Goal: Transaction & Acquisition: Purchase product/service

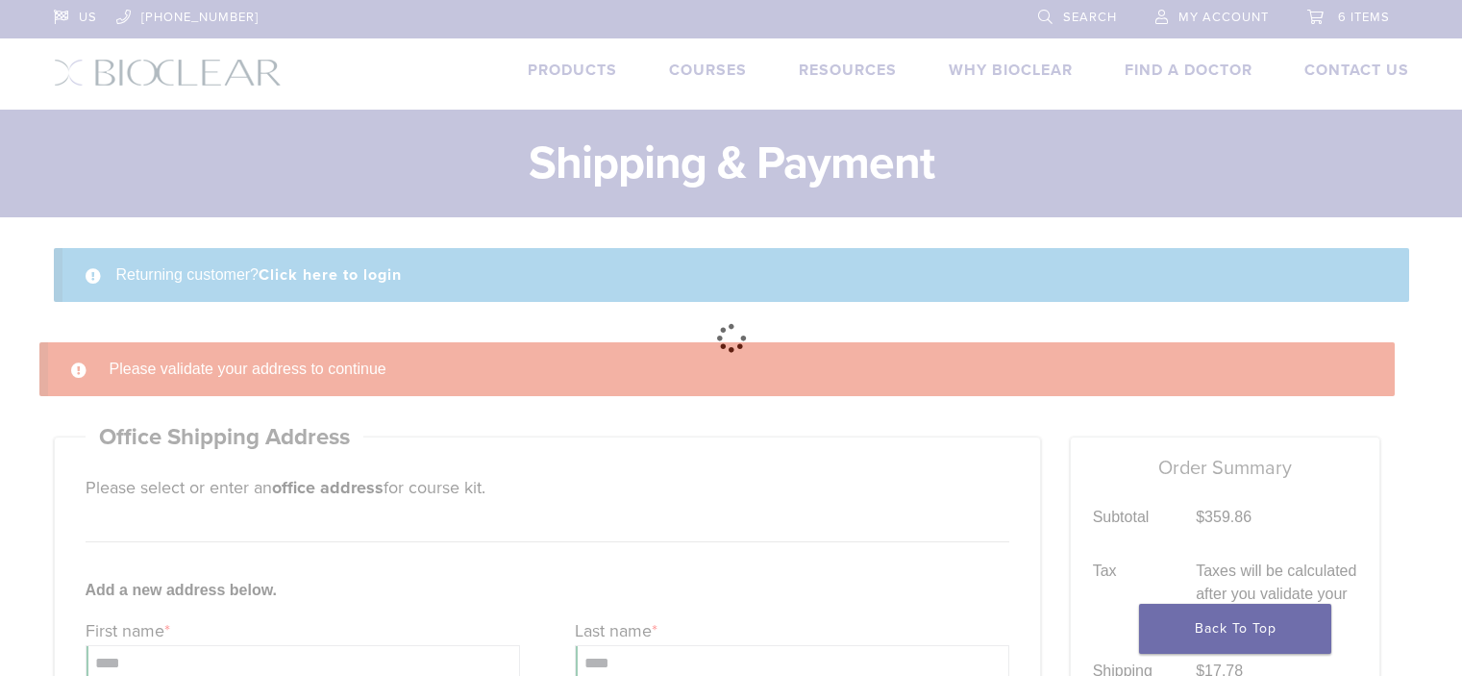
select select "**"
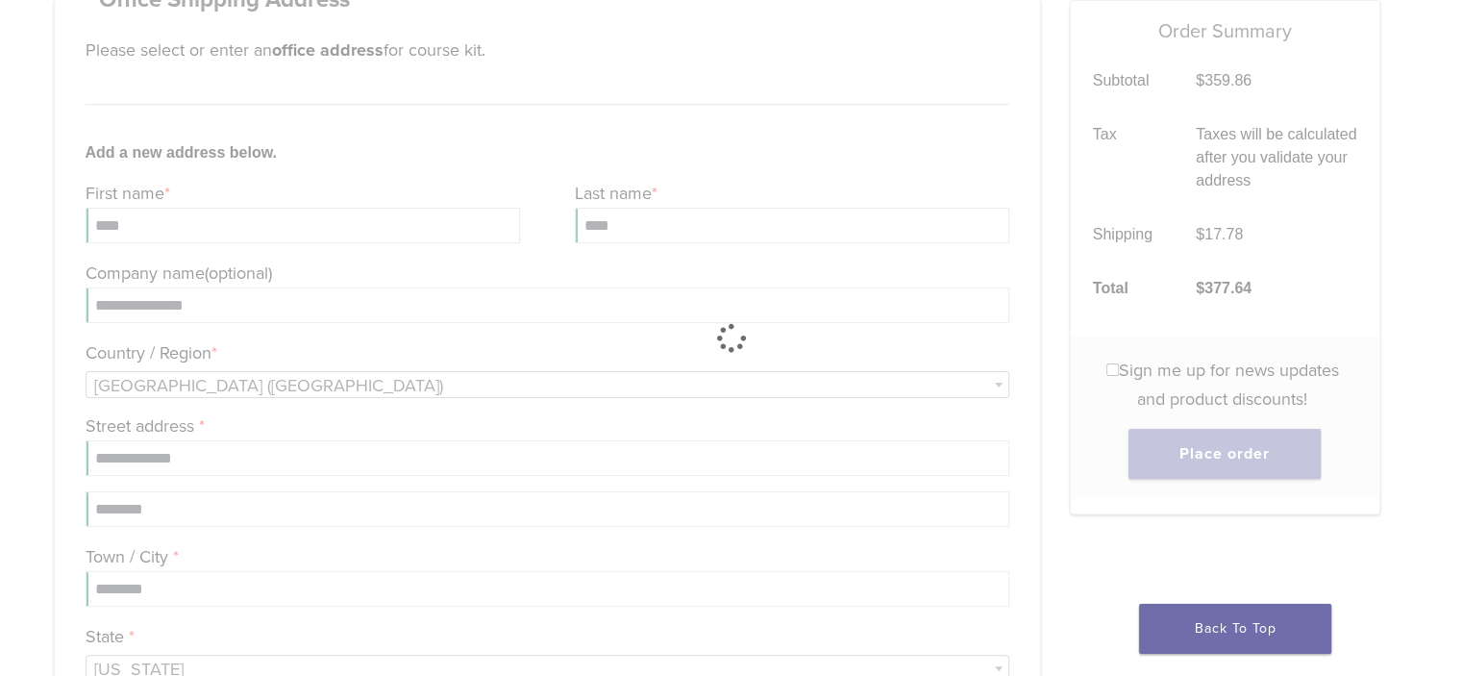
scroll to position [437, 0]
click at [467, 249] on div at bounding box center [731, 338] width 1462 height 676
click at [1181, 622] on link "Back To Top" at bounding box center [1235, 629] width 192 height 50
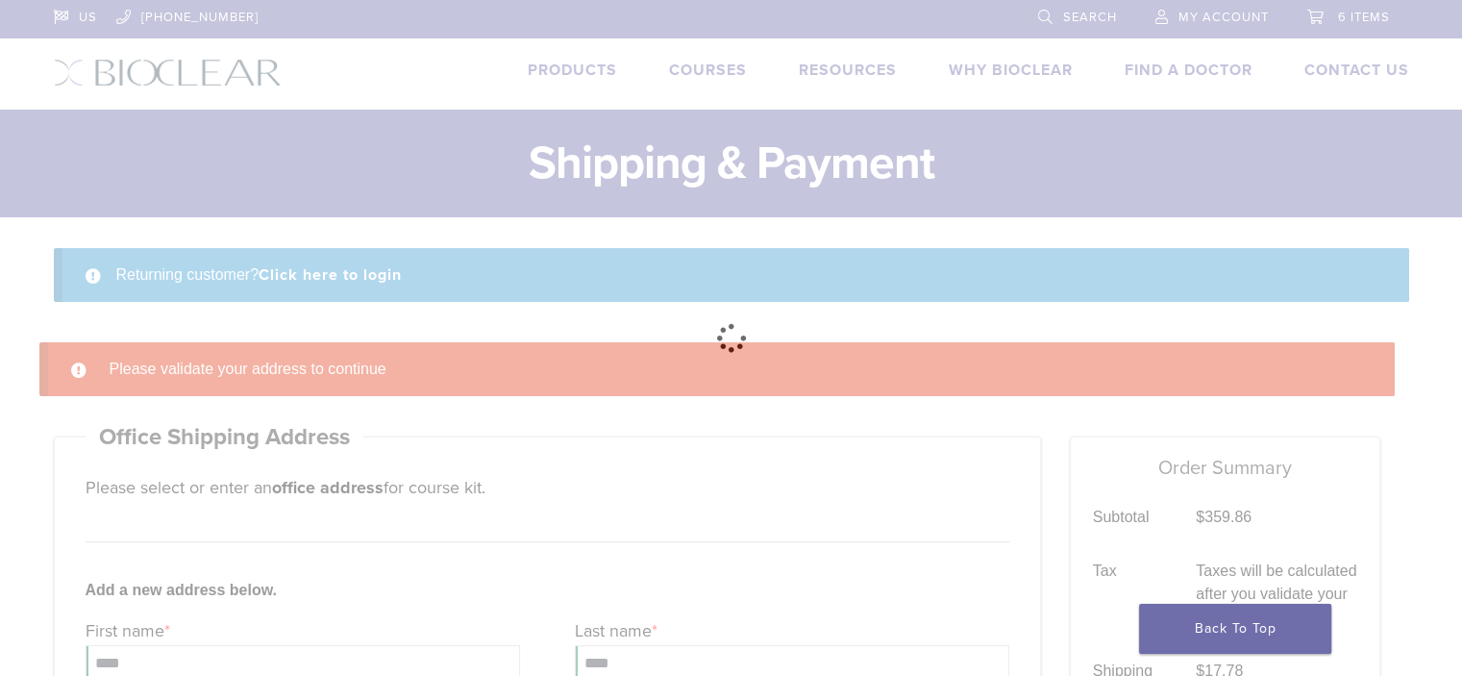
click at [531, 436] on div at bounding box center [731, 338] width 1462 height 676
click at [692, 359] on div at bounding box center [731, 338] width 1462 height 676
drag, startPoint x: 631, startPoint y: 315, endPoint x: 632, endPoint y: 298, distance: 17.3
click at [631, 312] on div at bounding box center [731, 338] width 1462 height 676
click at [613, 267] on div at bounding box center [731, 338] width 1462 height 676
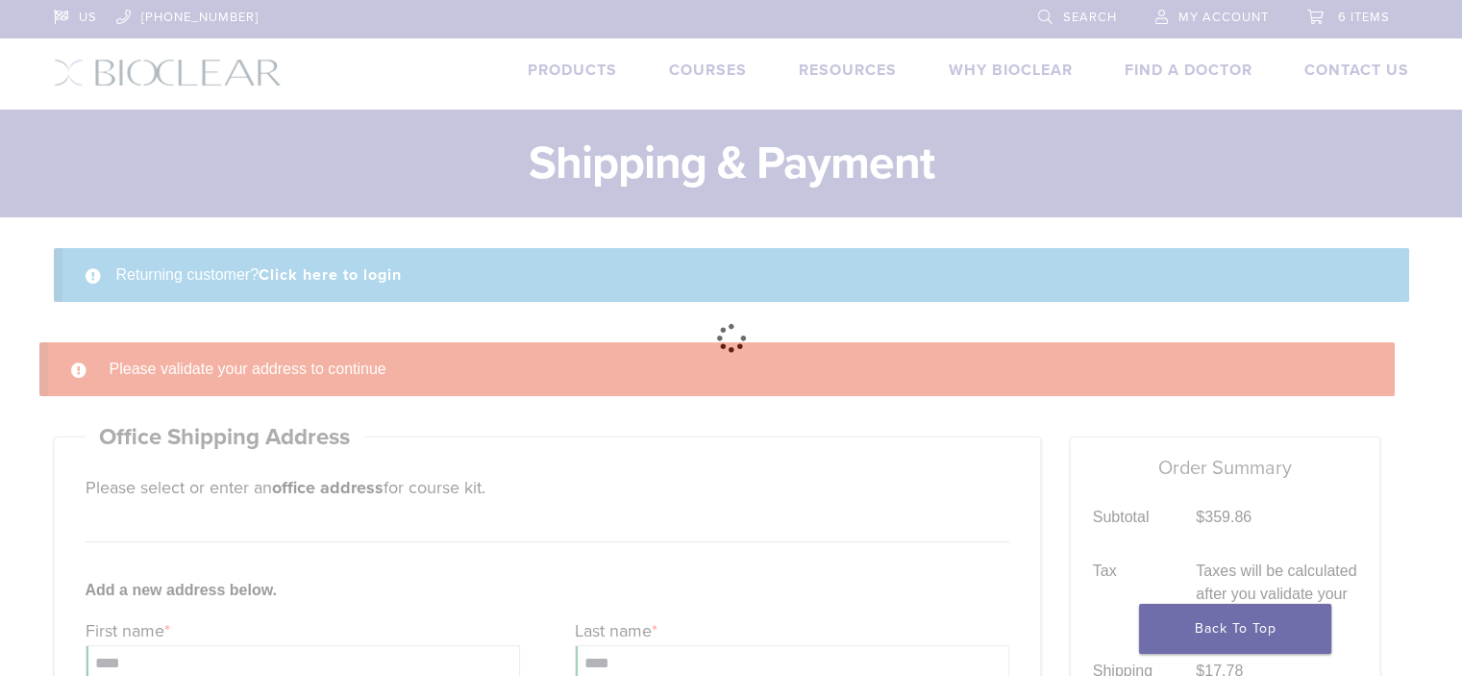
click at [615, 262] on div at bounding box center [731, 338] width 1462 height 676
click at [623, 259] on div at bounding box center [731, 338] width 1462 height 676
drag, startPoint x: 631, startPoint y: 256, endPoint x: 656, endPoint y: 256, distance: 26.0
click at [656, 256] on div at bounding box center [731, 338] width 1462 height 676
click at [1370, 77] on div at bounding box center [731, 338] width 1462 height 676
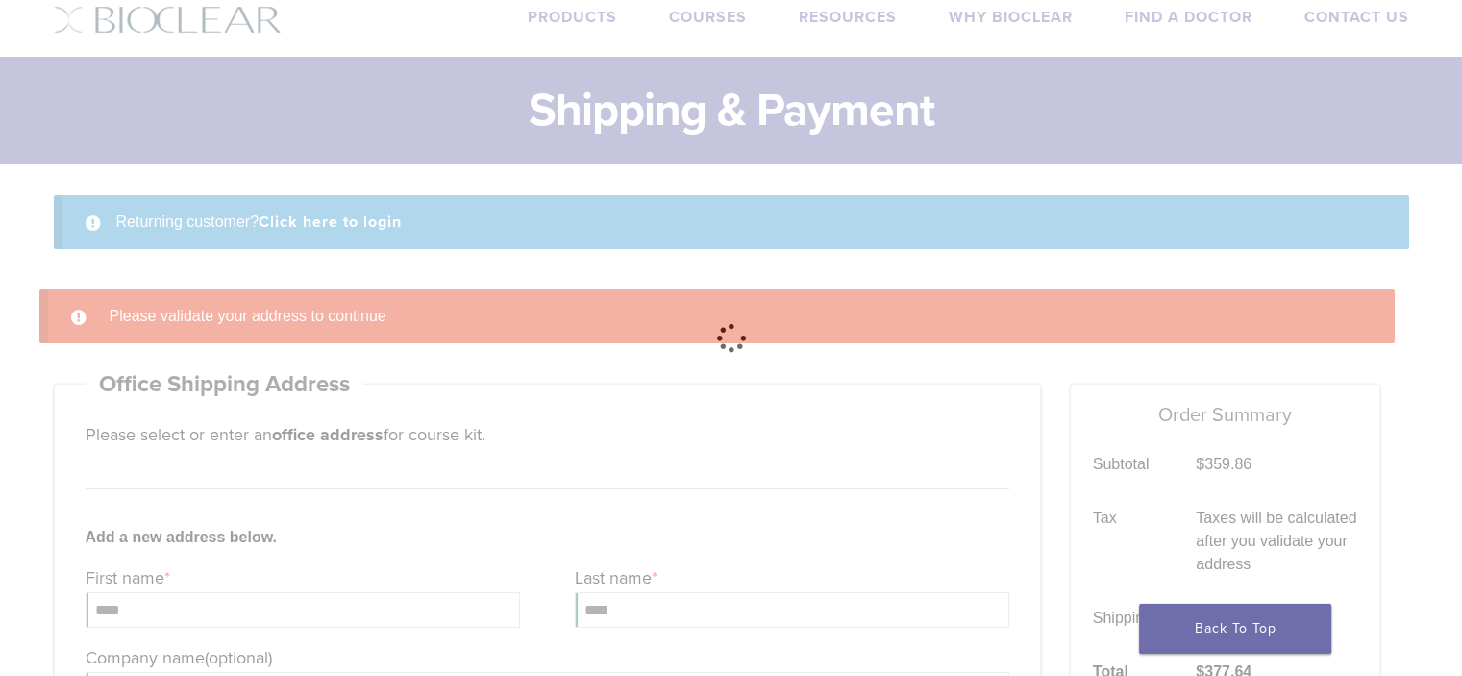
scroll to position [22, 0]
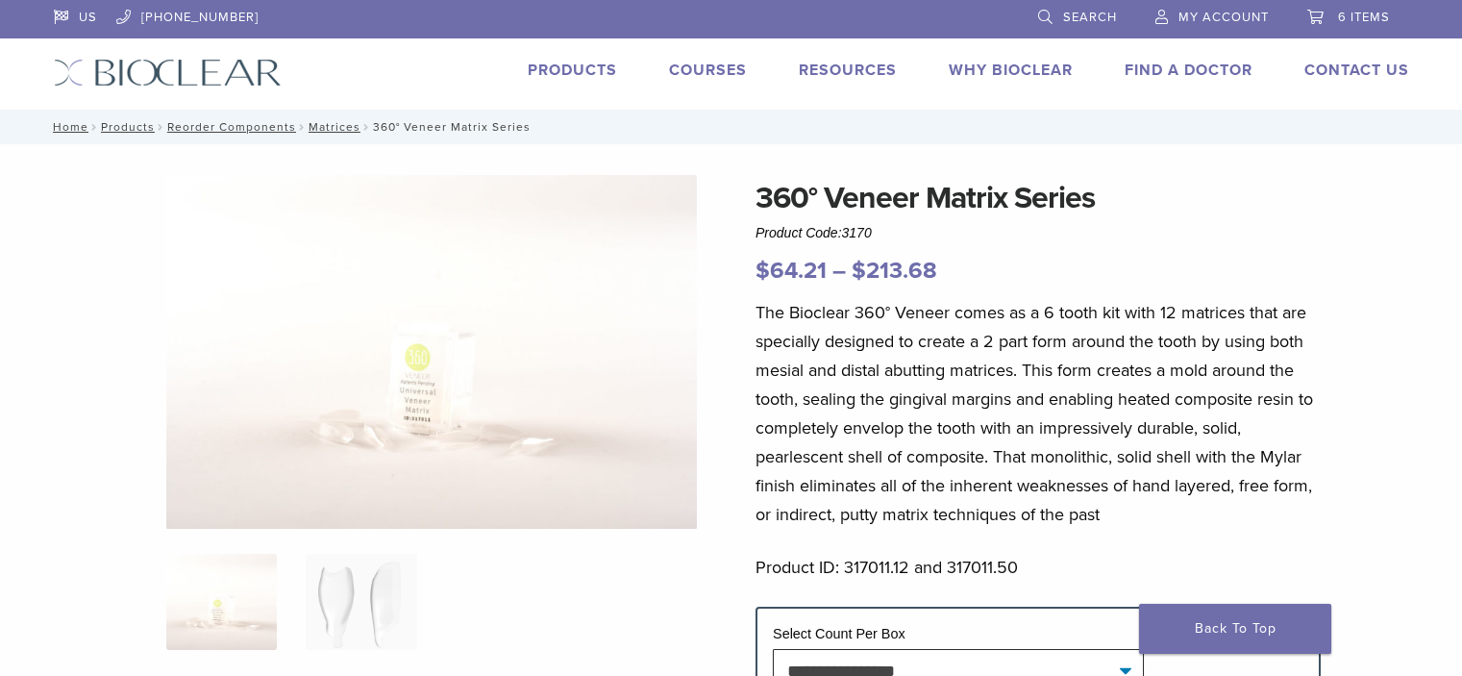
scroll to position [577, 0]
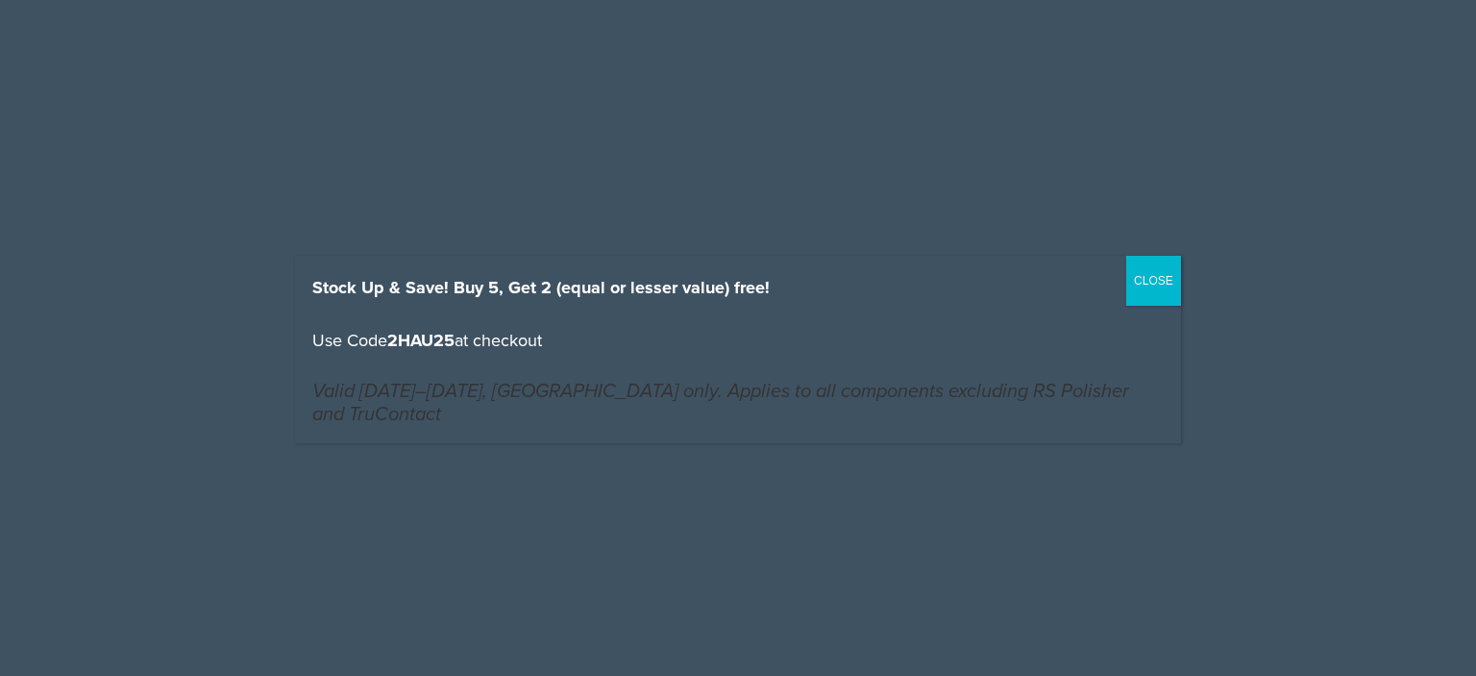
click at [1149, 282] on button "CLOSE" at bounding box center [1153, 281] width 55 height 50
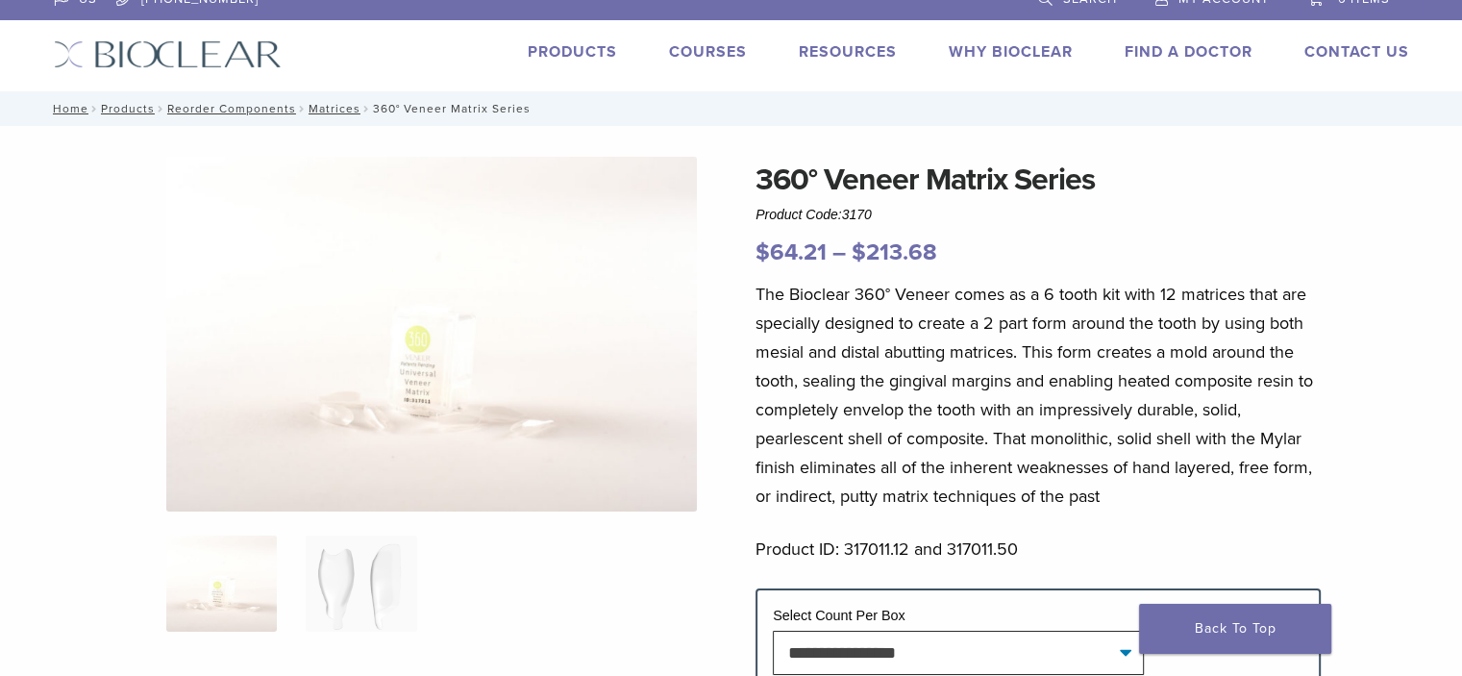
scroll to position [0, 0]
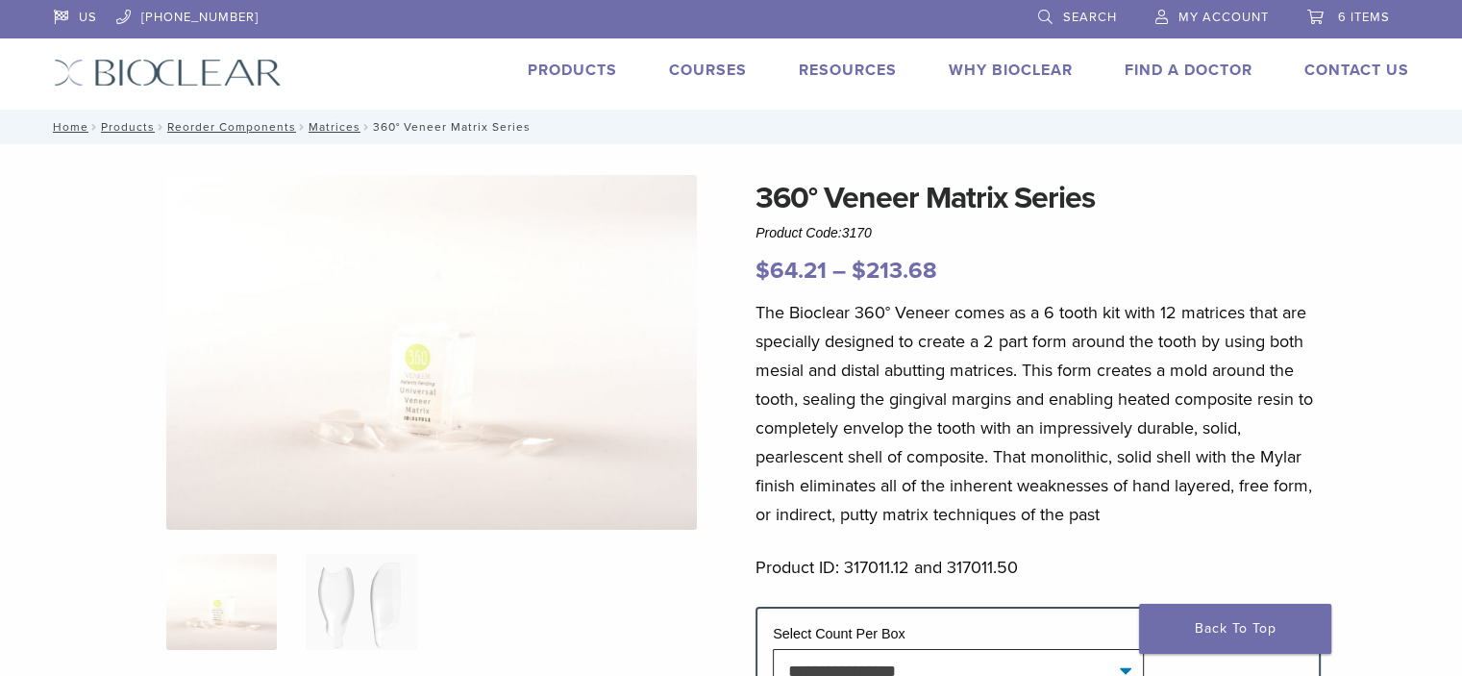
click at [1346, 15] on span "6 items" at bounding box center [1364, 17] width 52 height 15
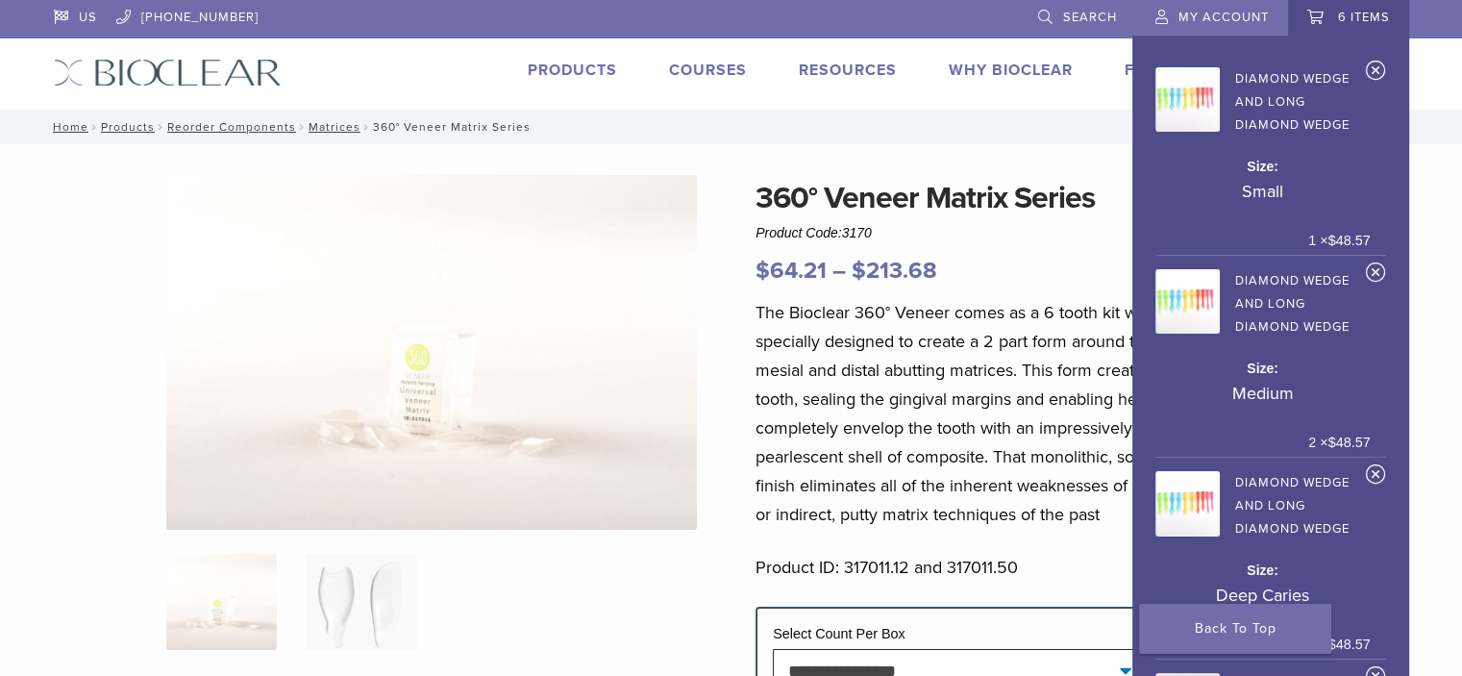
click at [1203, 15] on span "My Account" at bounding box center [1223, 17] width 90 height 15
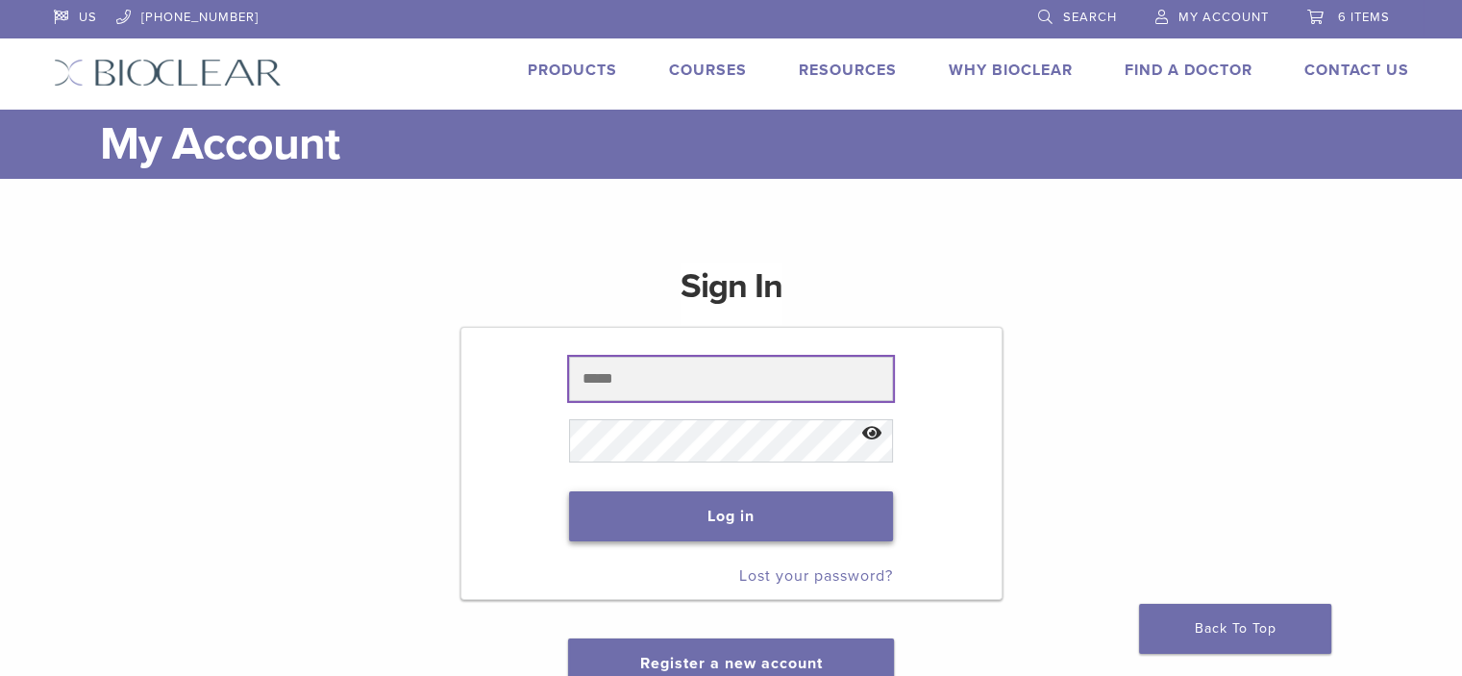
type input "**********"
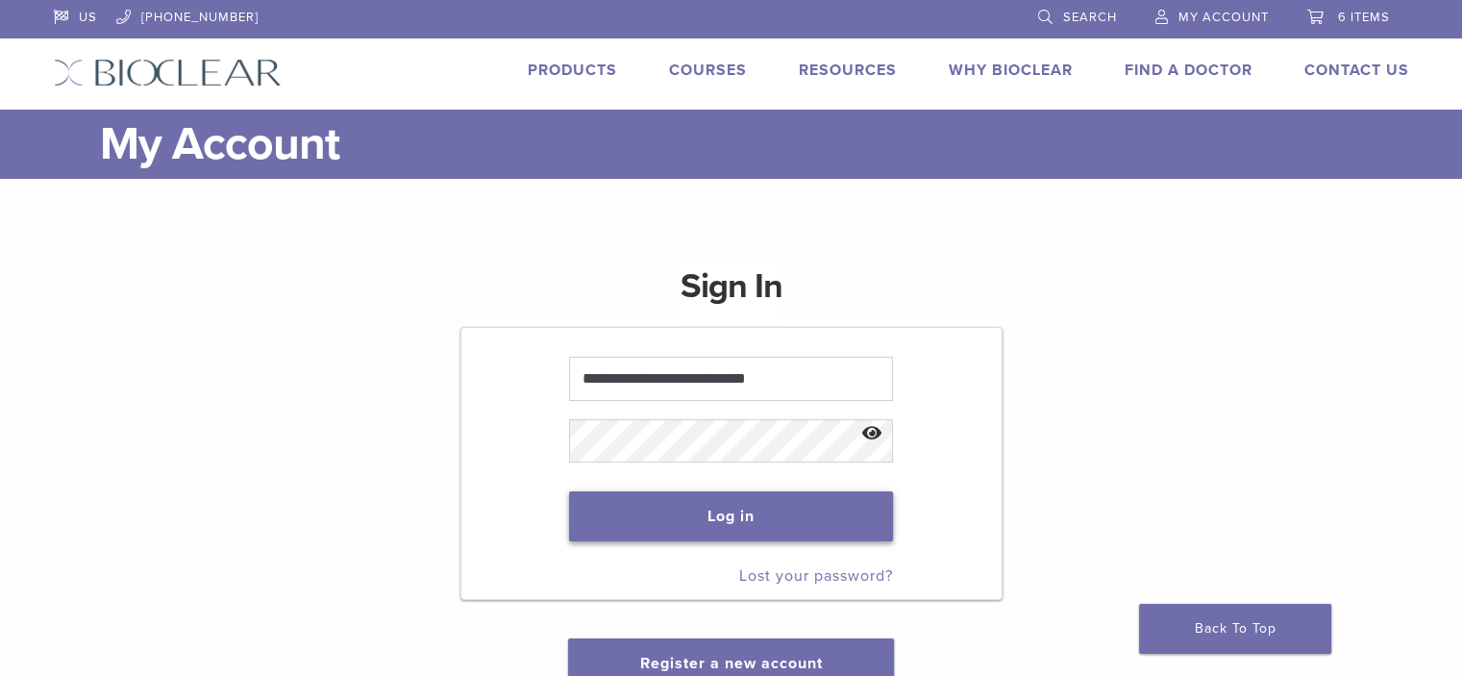
drag, startPoint x: 708, startPoint y: 516, endPoint x: 713, endPoint y: 507, distance: 10.7
click at [709, 514] on button "Log in" at bounding box center [731, 516] width 324 height 50
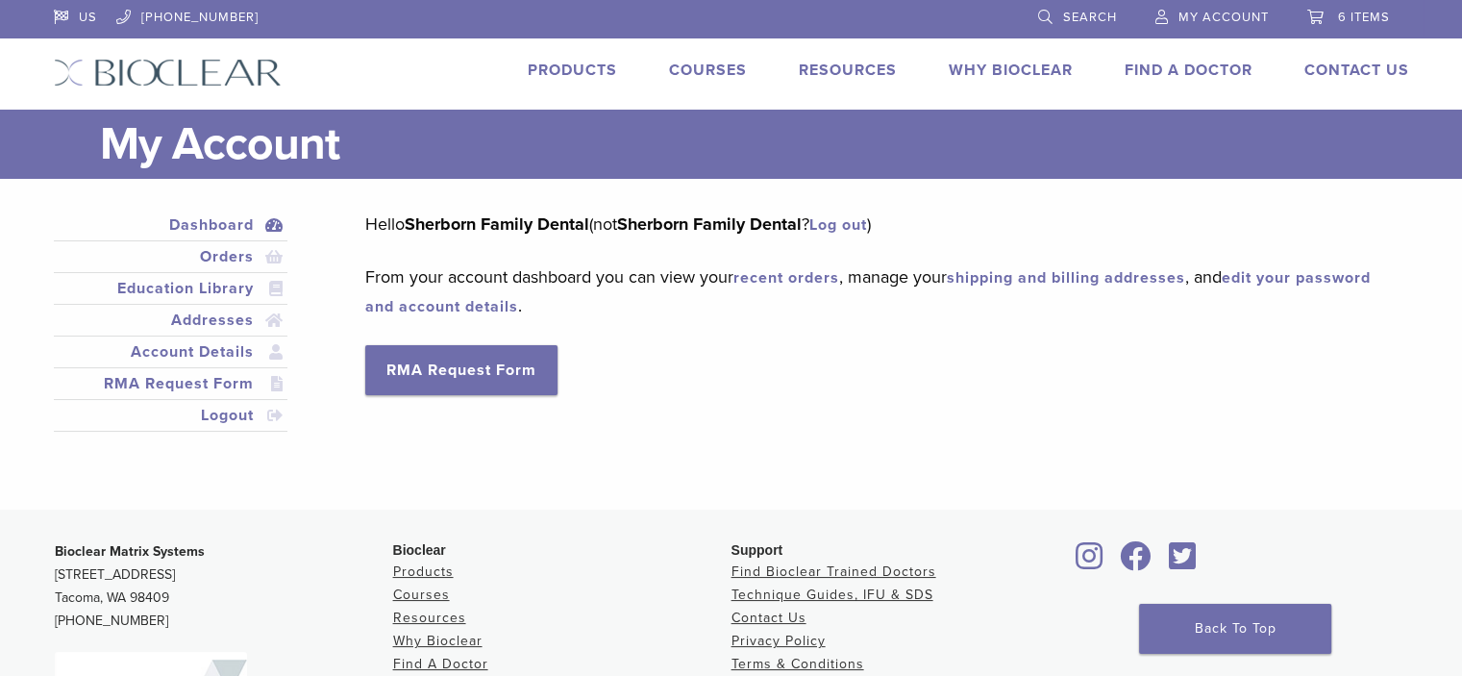
click at [1344, 19] on span "6 items" at bounding box center [1364, 17] width 52 height 15
click at [1357, 12] on span "6 items" at bounding box center [1364, 17] width 52 height 15
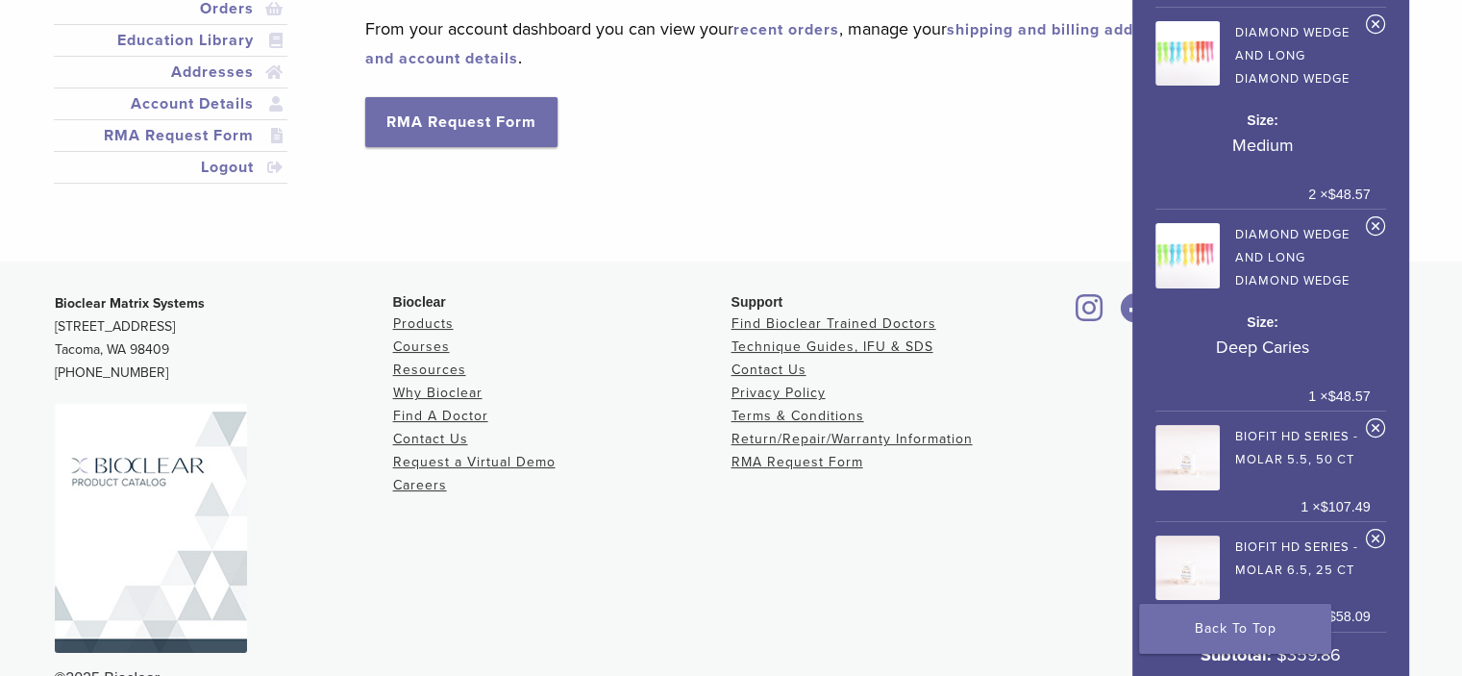
scroll to position [311, 0]
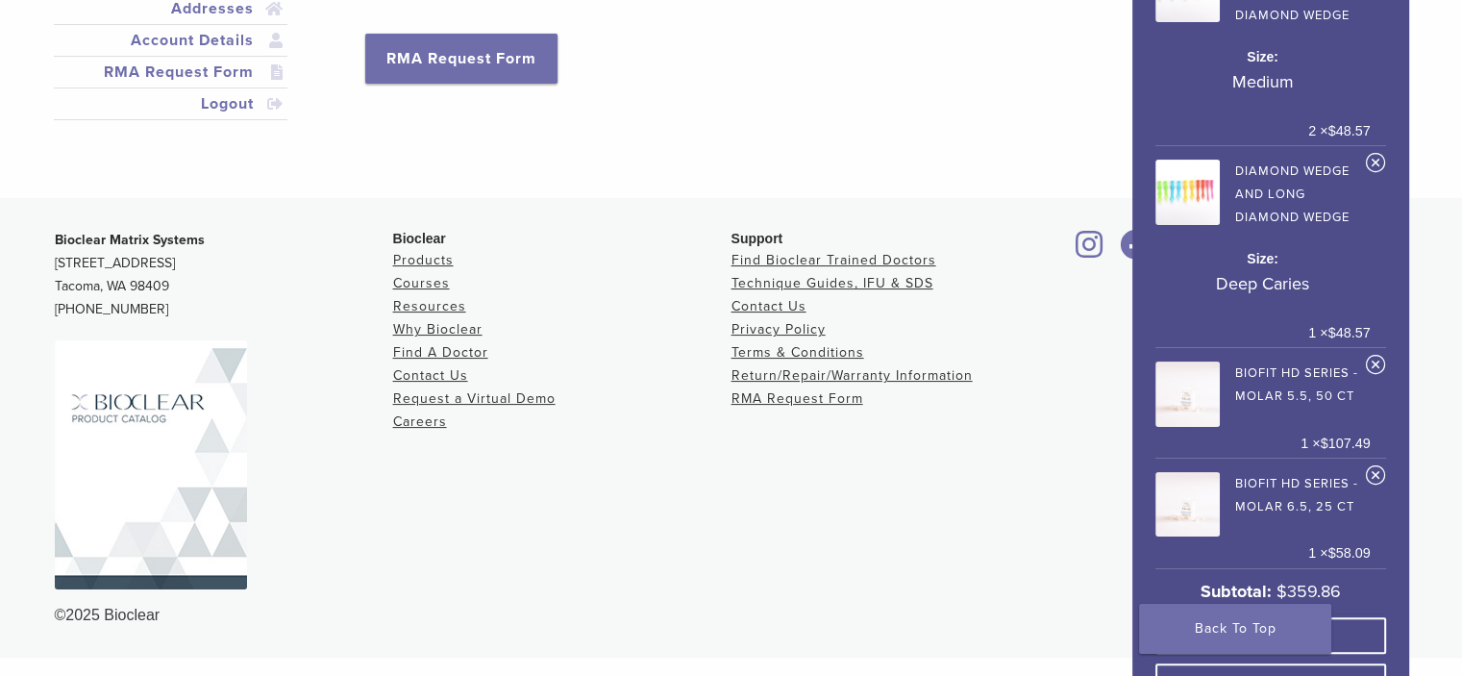
click at [1341, 617] on link "View cart" at bounding box center [1270, 635] width 231 height 37
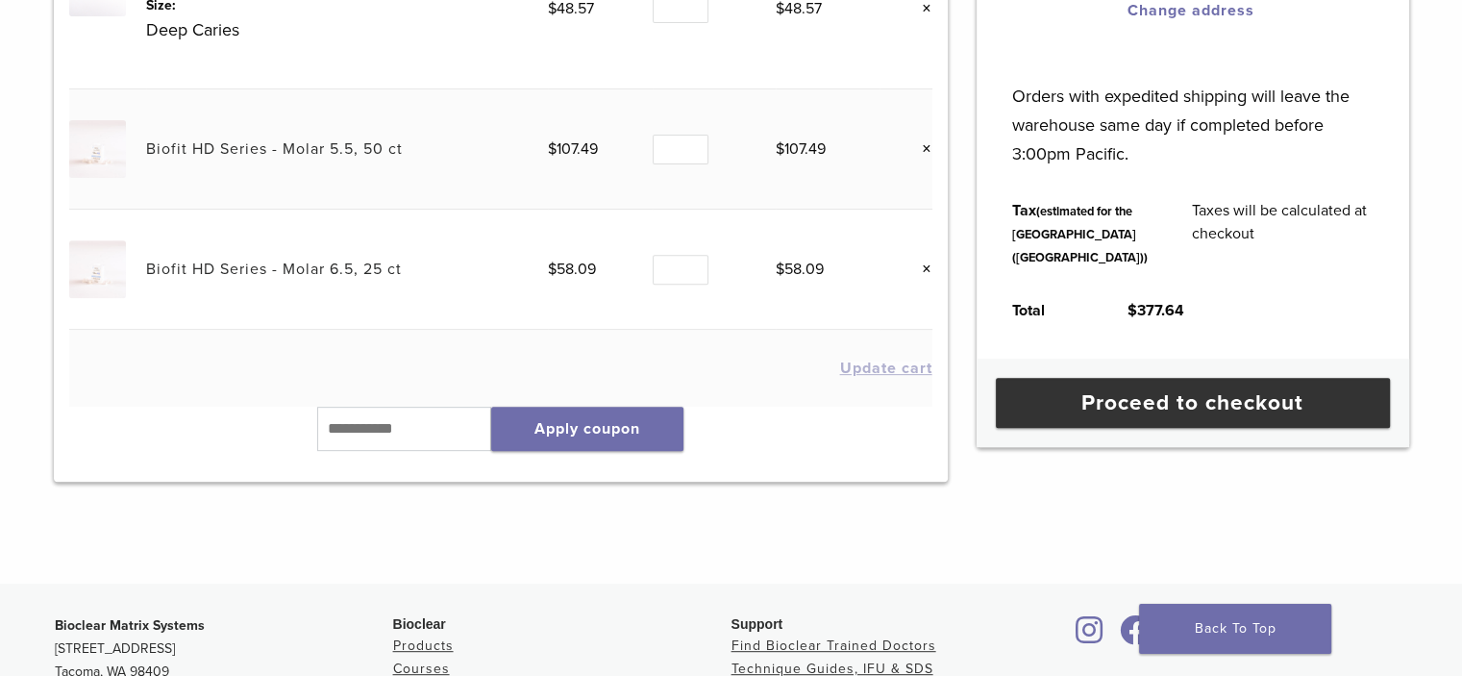
scroll to position [769, 0]
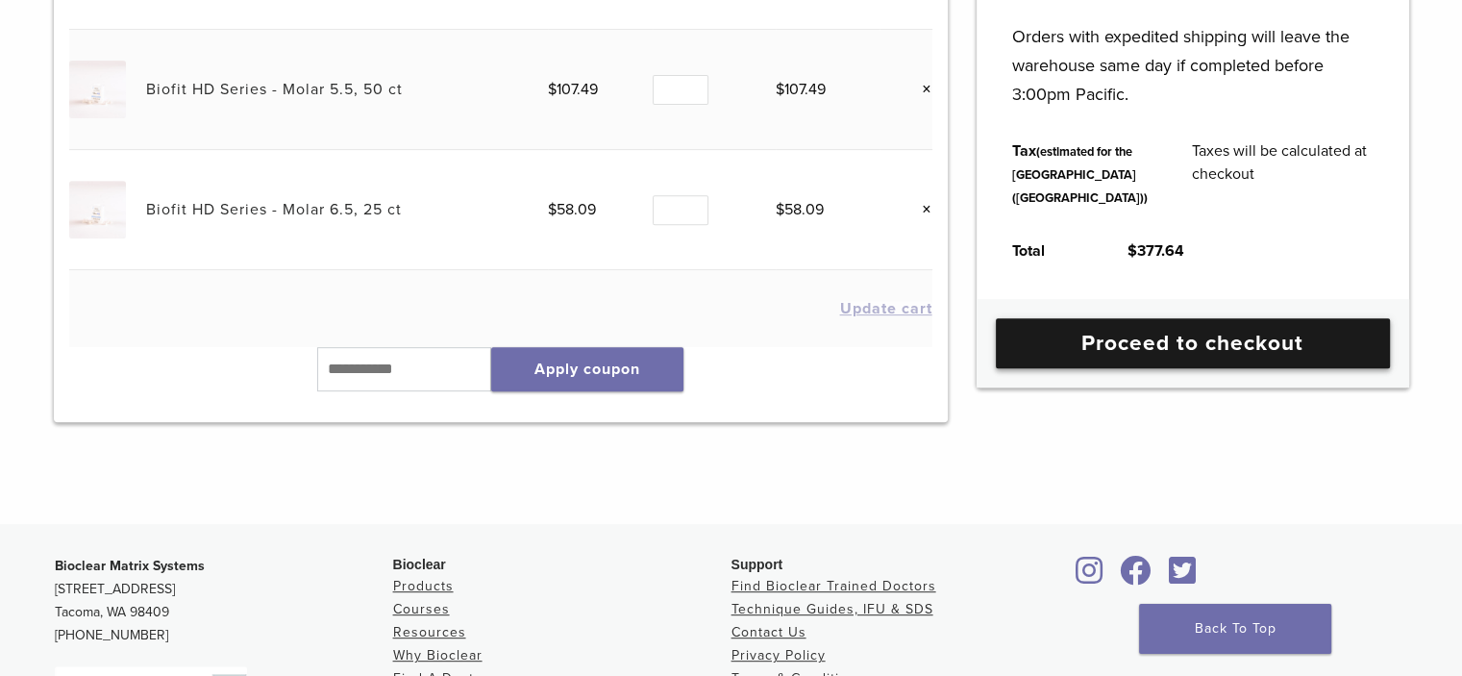
click at [1236, 368] on link "Proceed to checkout" at bounding box center [1193, 343] width 394 height 50
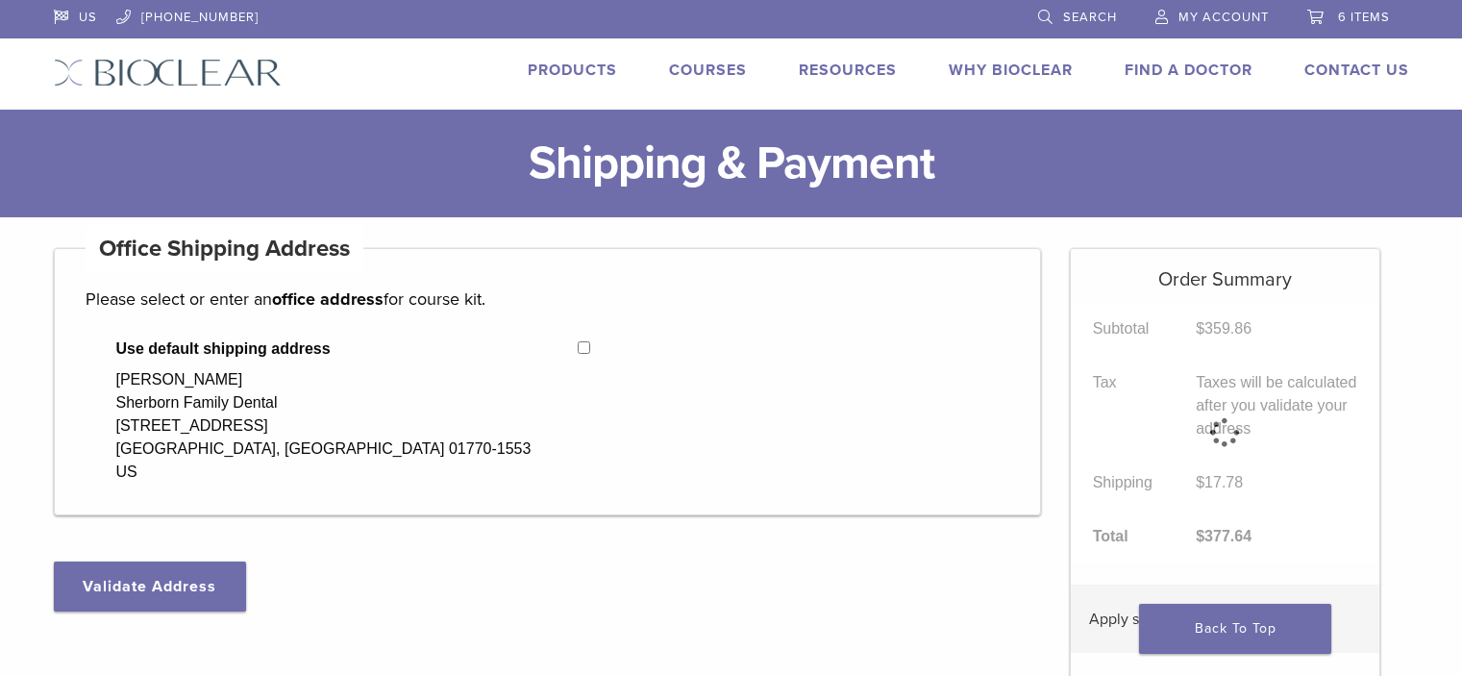
select select "**"
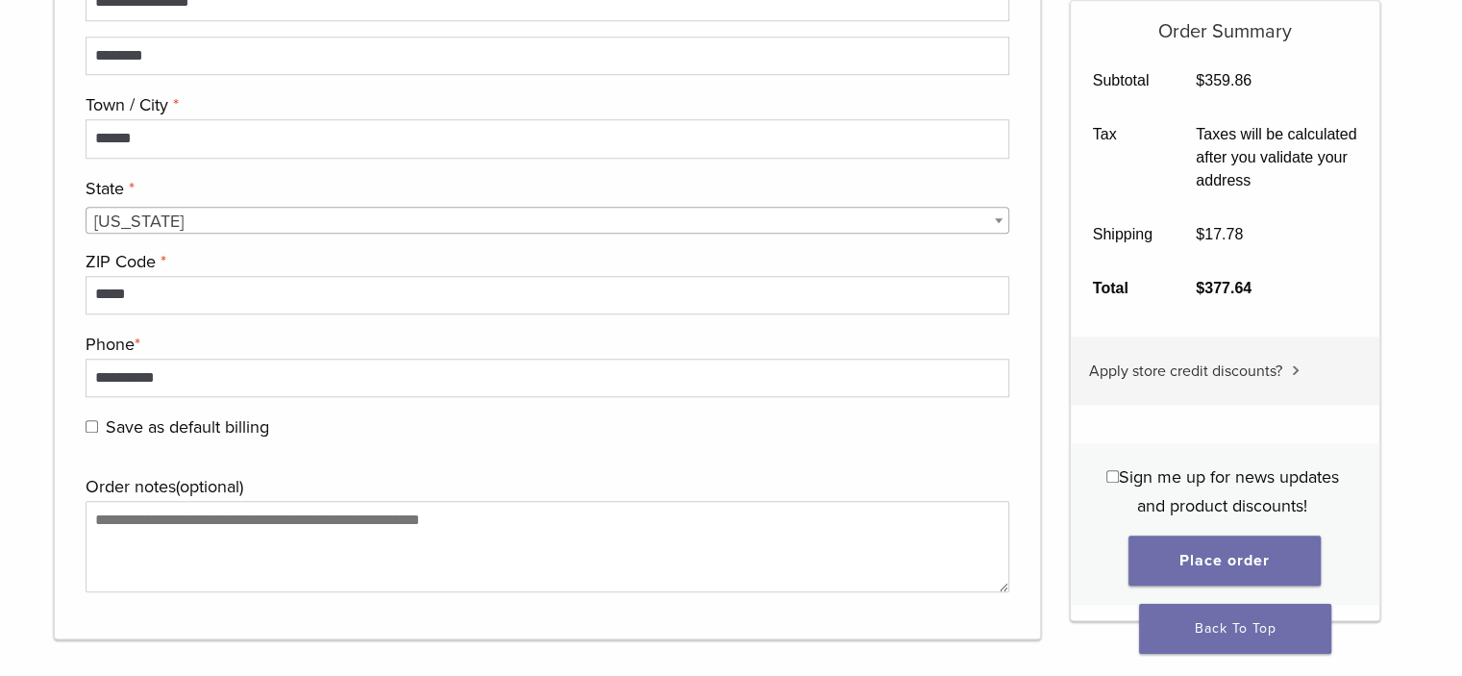
scroll to position [2018, 0]
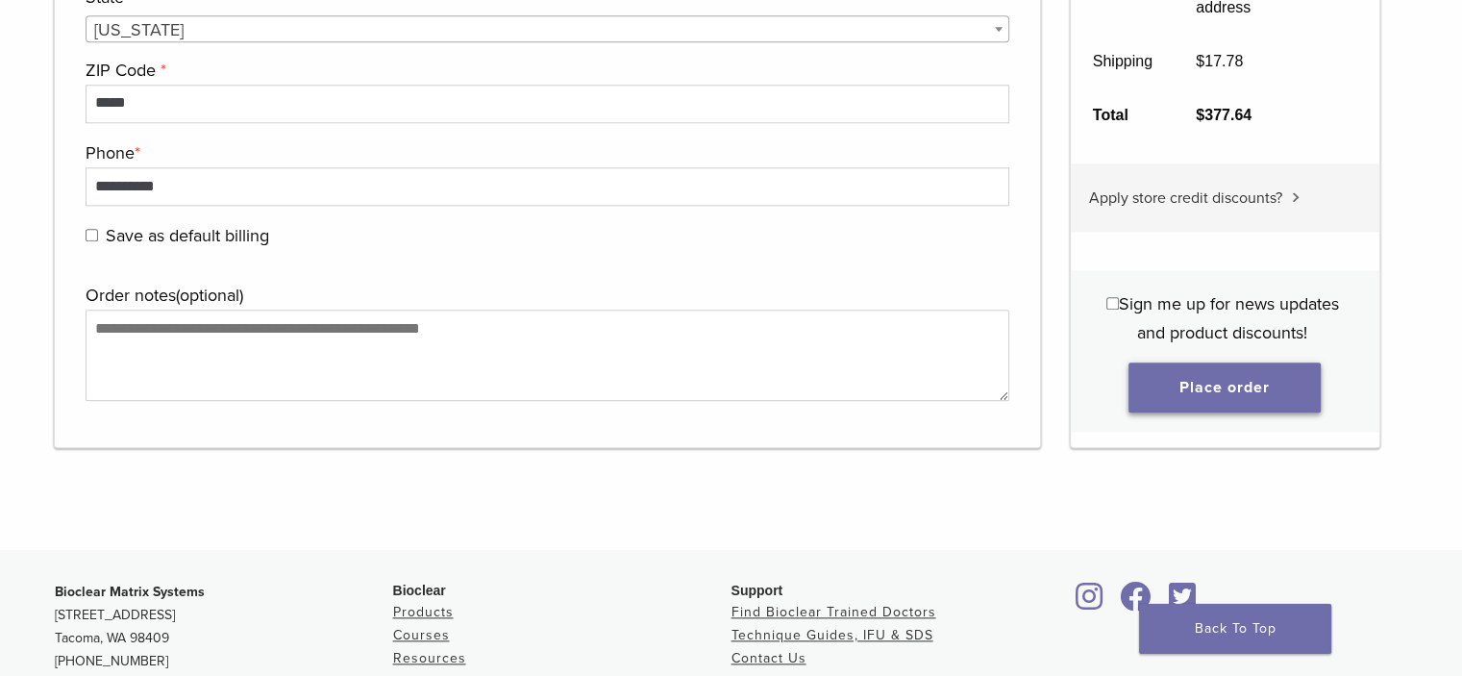
click at [1218, 388] on button "Place order" at bounding box center [1224, 387] width 192 height 50
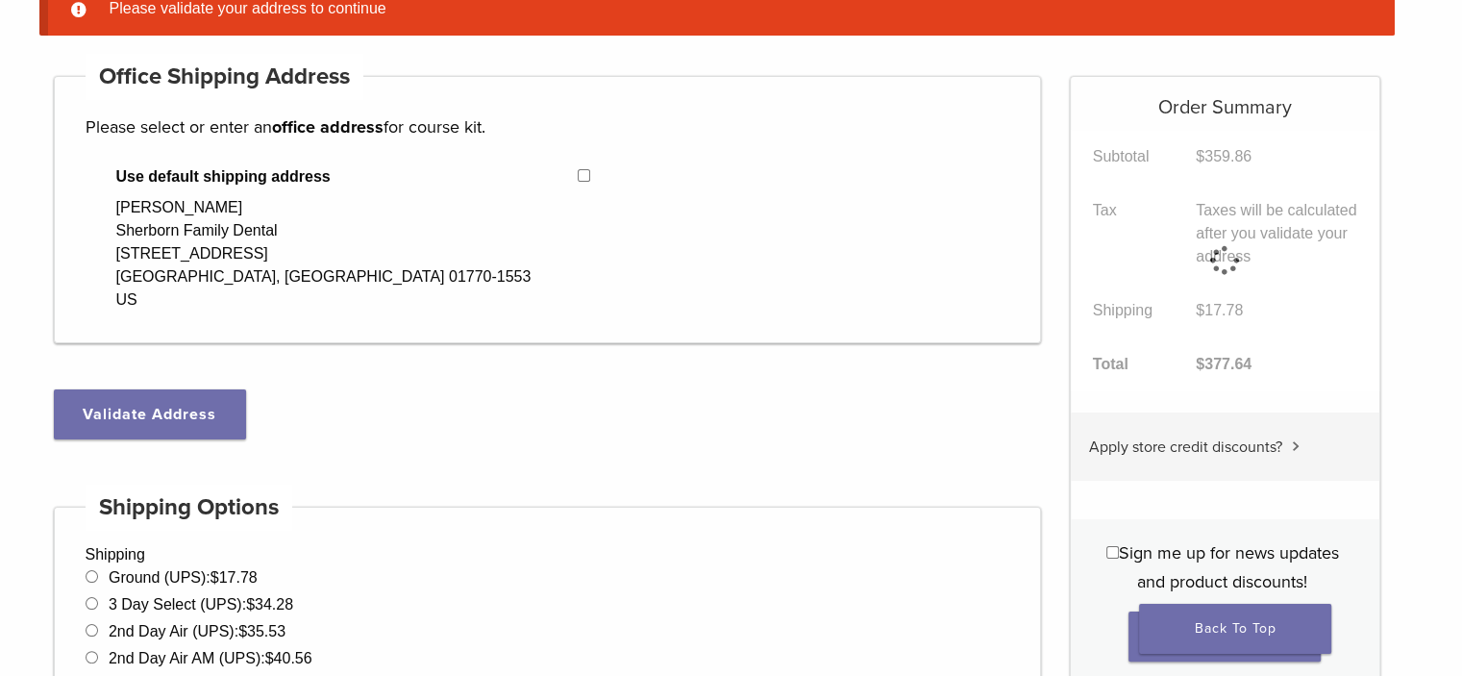
scroll to position [151, 0]
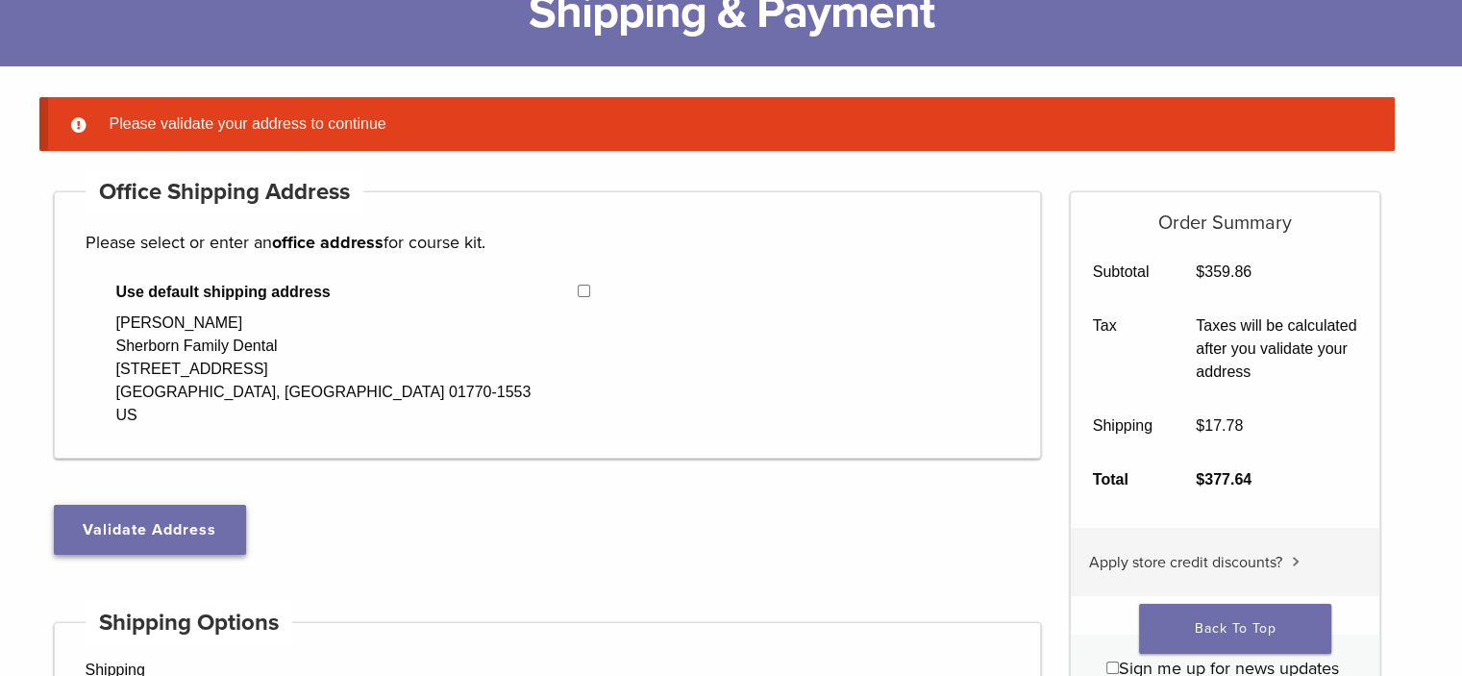
click at [159, 516] on button "Validate Address" at bounding box center [150, 530] width 192 height 50
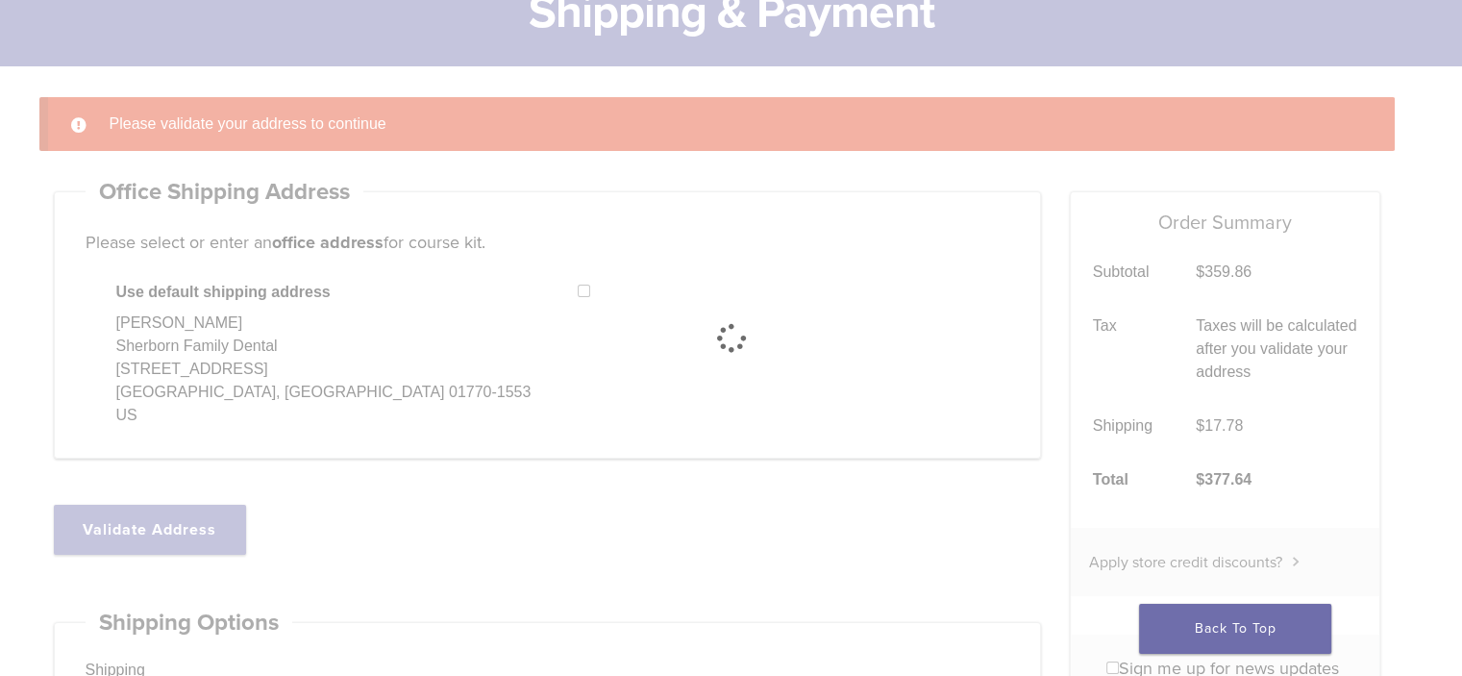
select select "**"
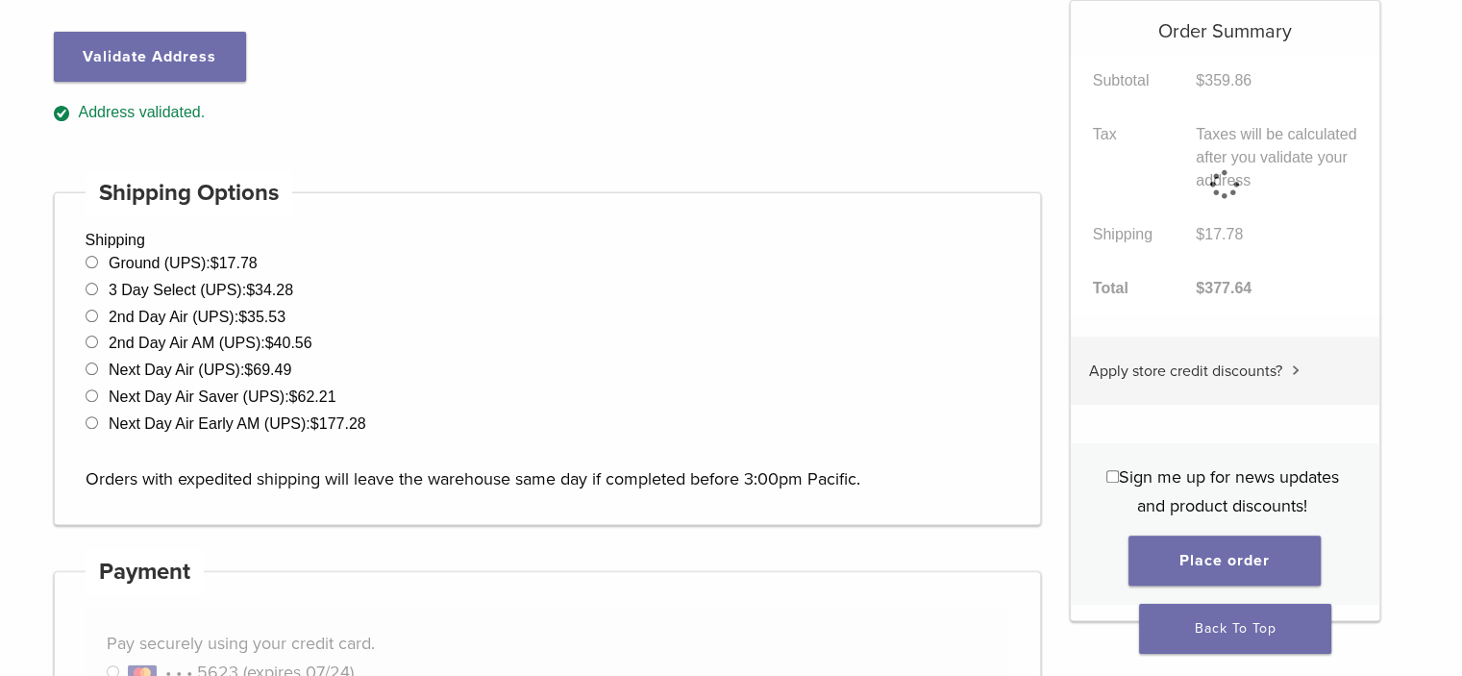
scroll to position [631, 0]
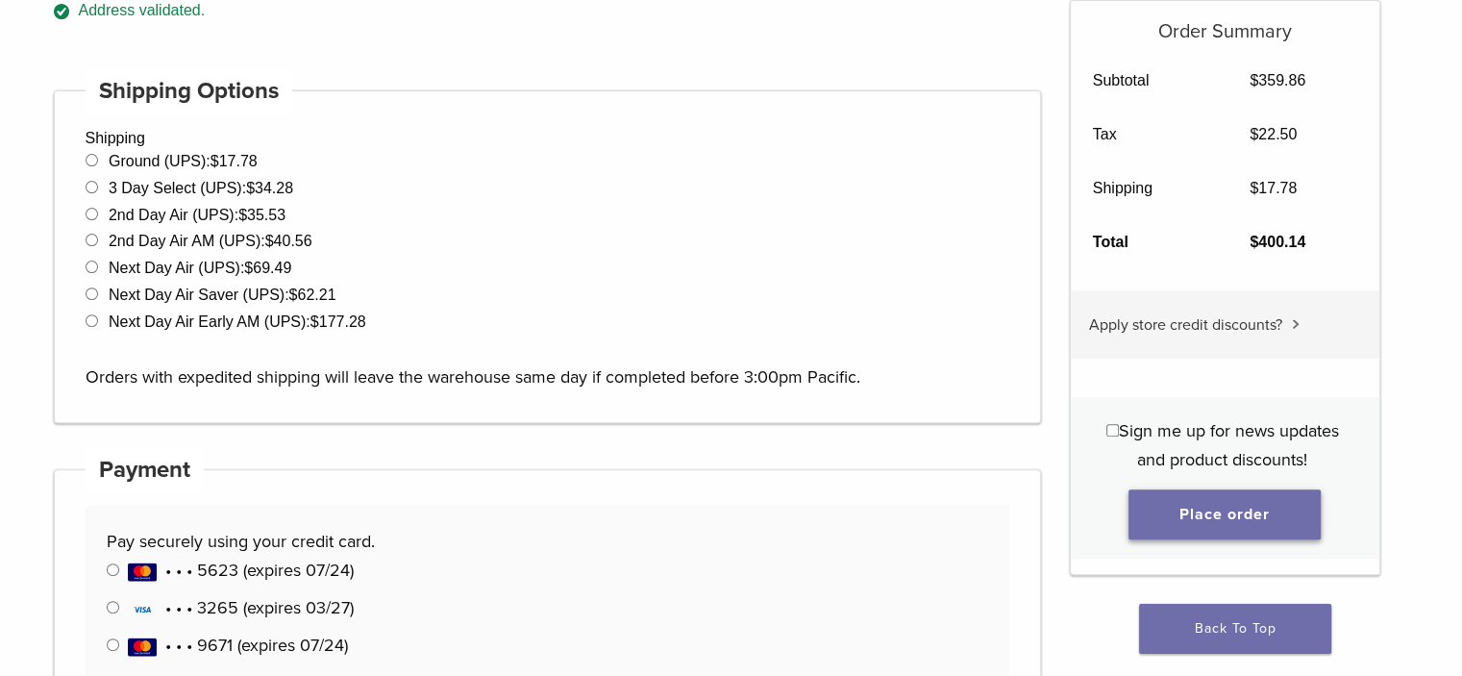
click at [1203, 519] on button "Place order" at bounding box center [1224, 514] width 192 height 50
